Goal: Find specific page/section: Find specific page/section

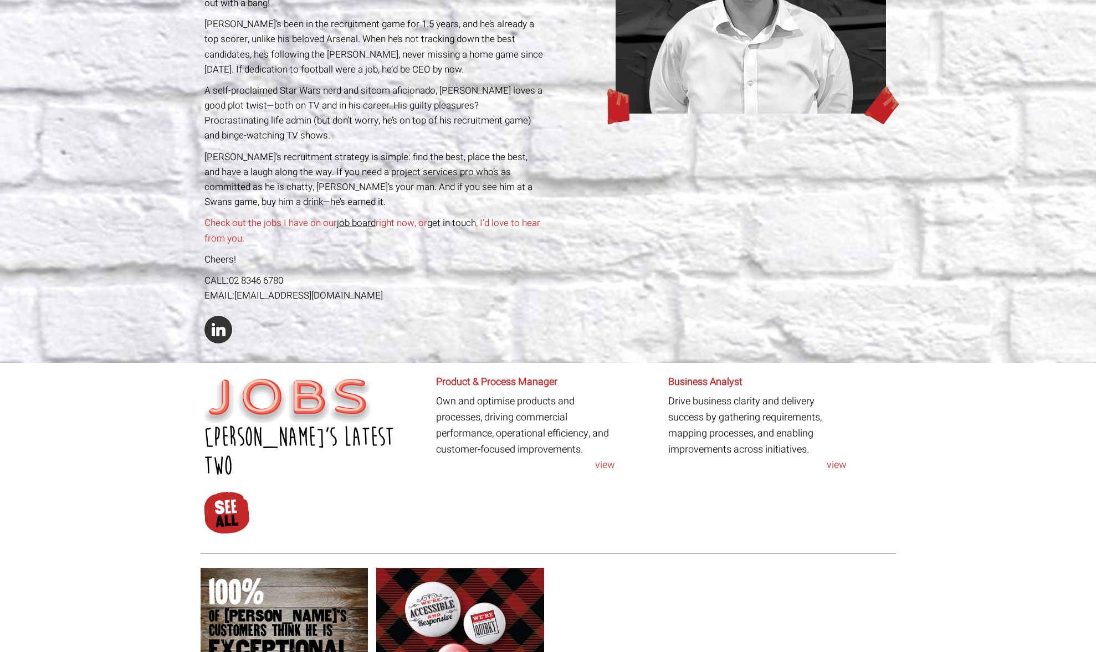
scroll to position [347, 0]
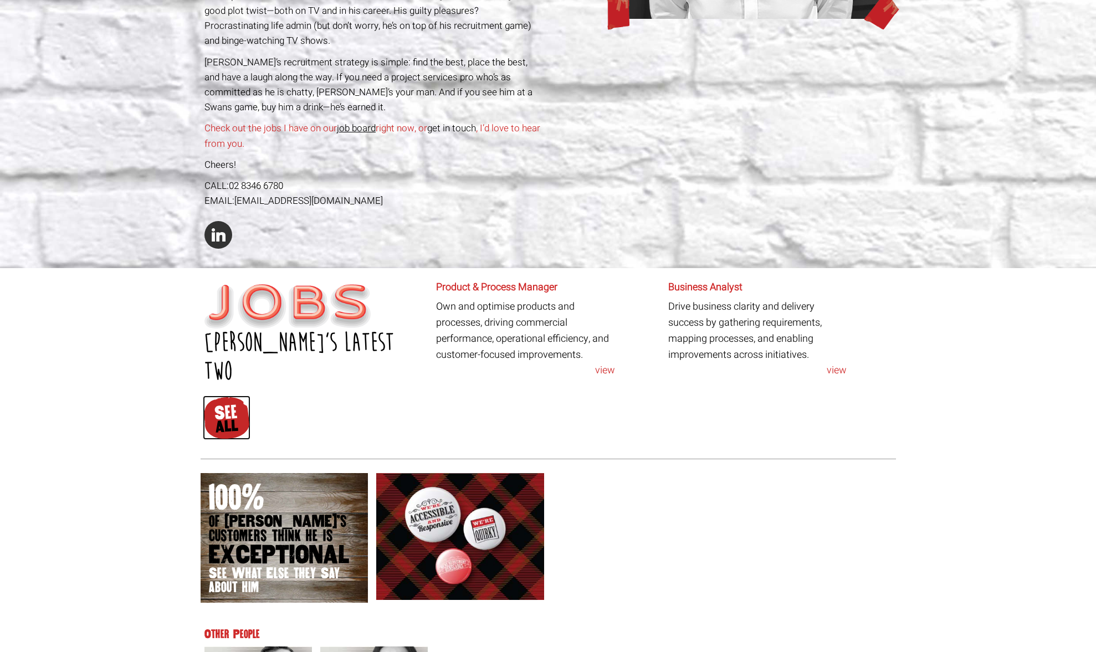
click at [228, 396] on img at bounding box center [226, 418] width 47 height 44
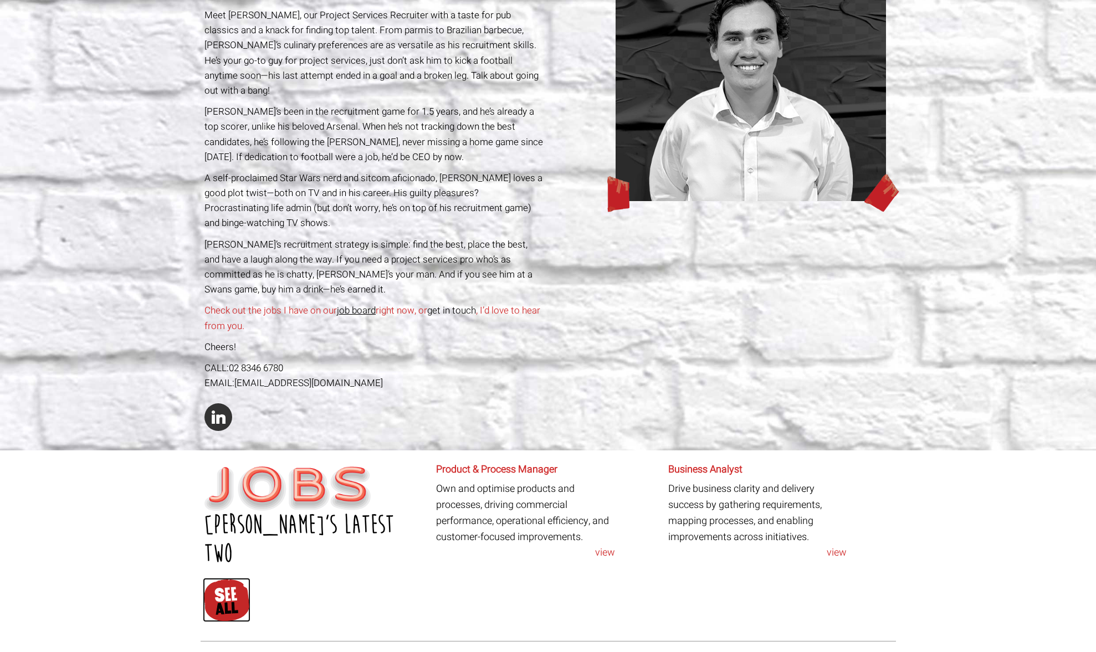
scroll to position [0, 0]
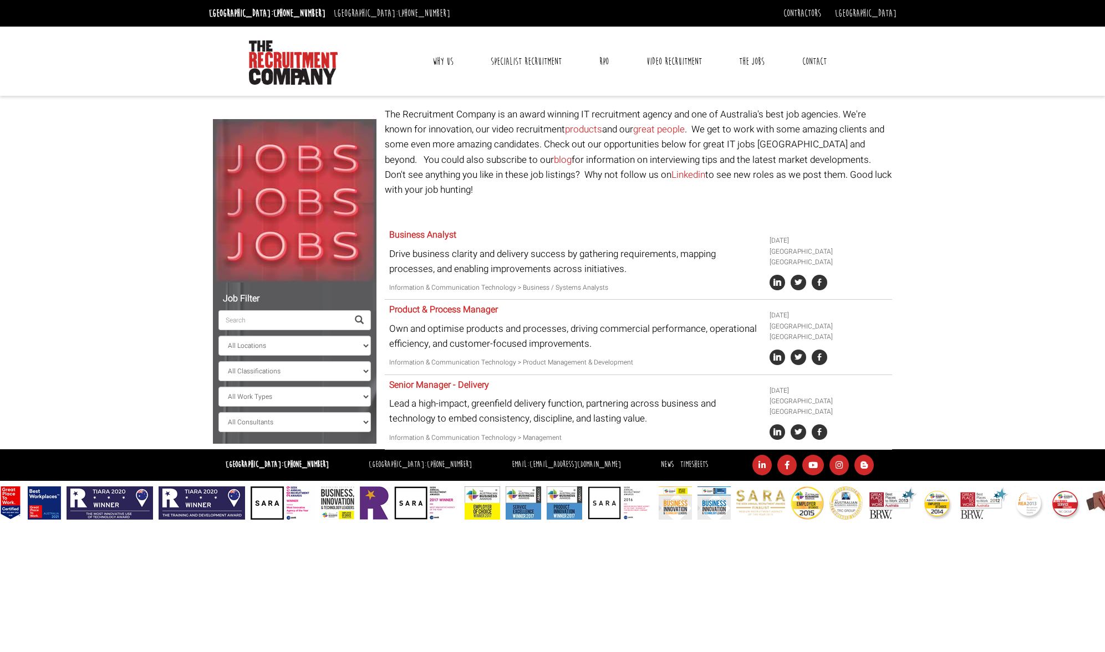
select select "[PERSON_NAME]"
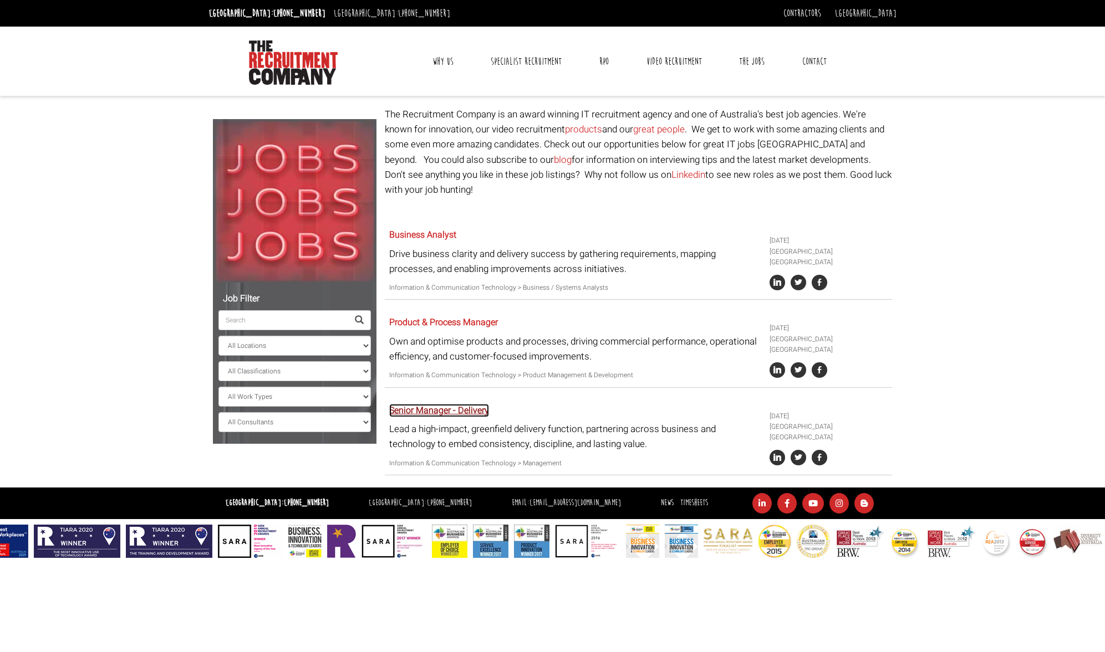
click at [437, 404] on link "Senior Manager - Delivery" at bounding box center [439, 410] width 100 height 13
